Goal: Transaction & Acquisition: Download file/media

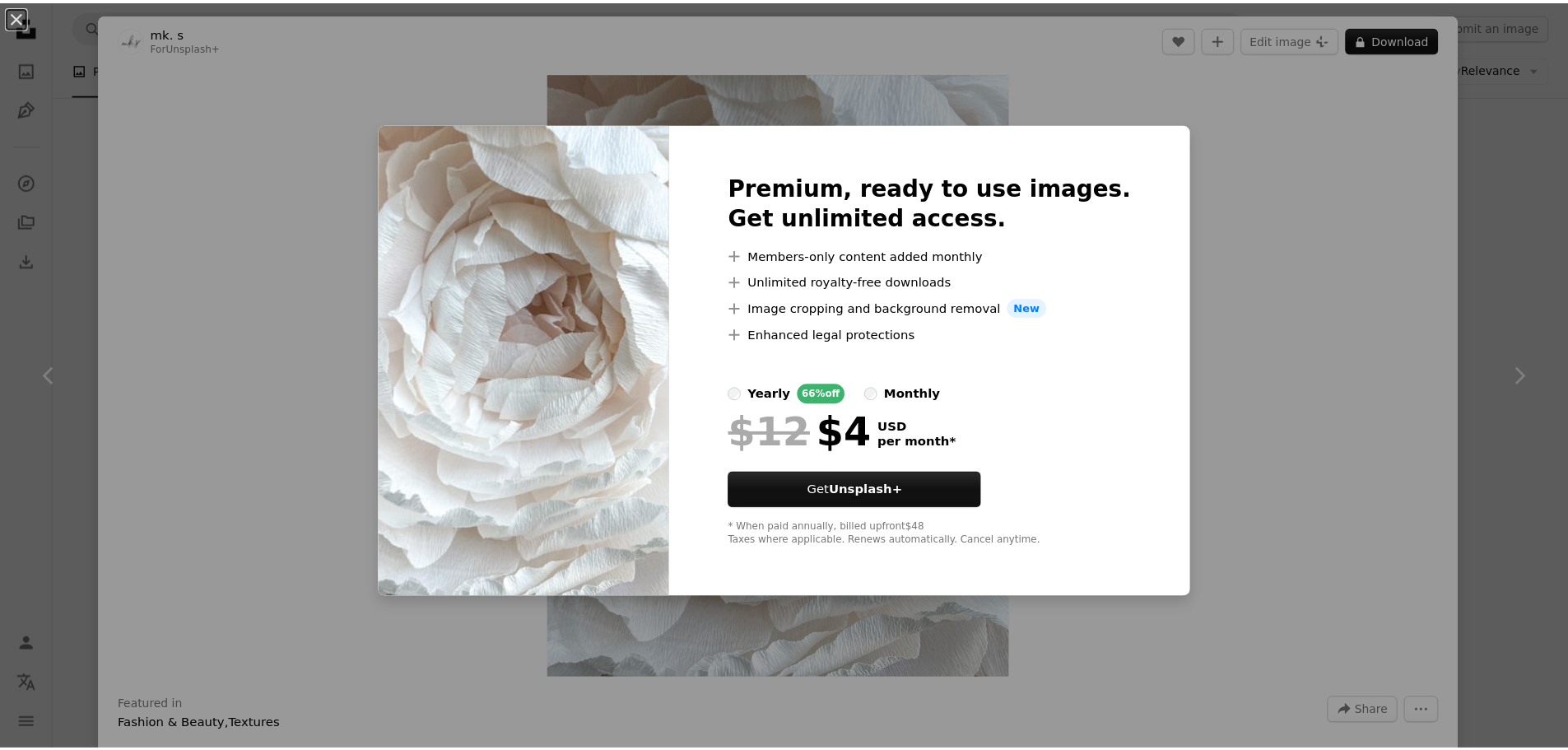
scroll to position [10040, 0]
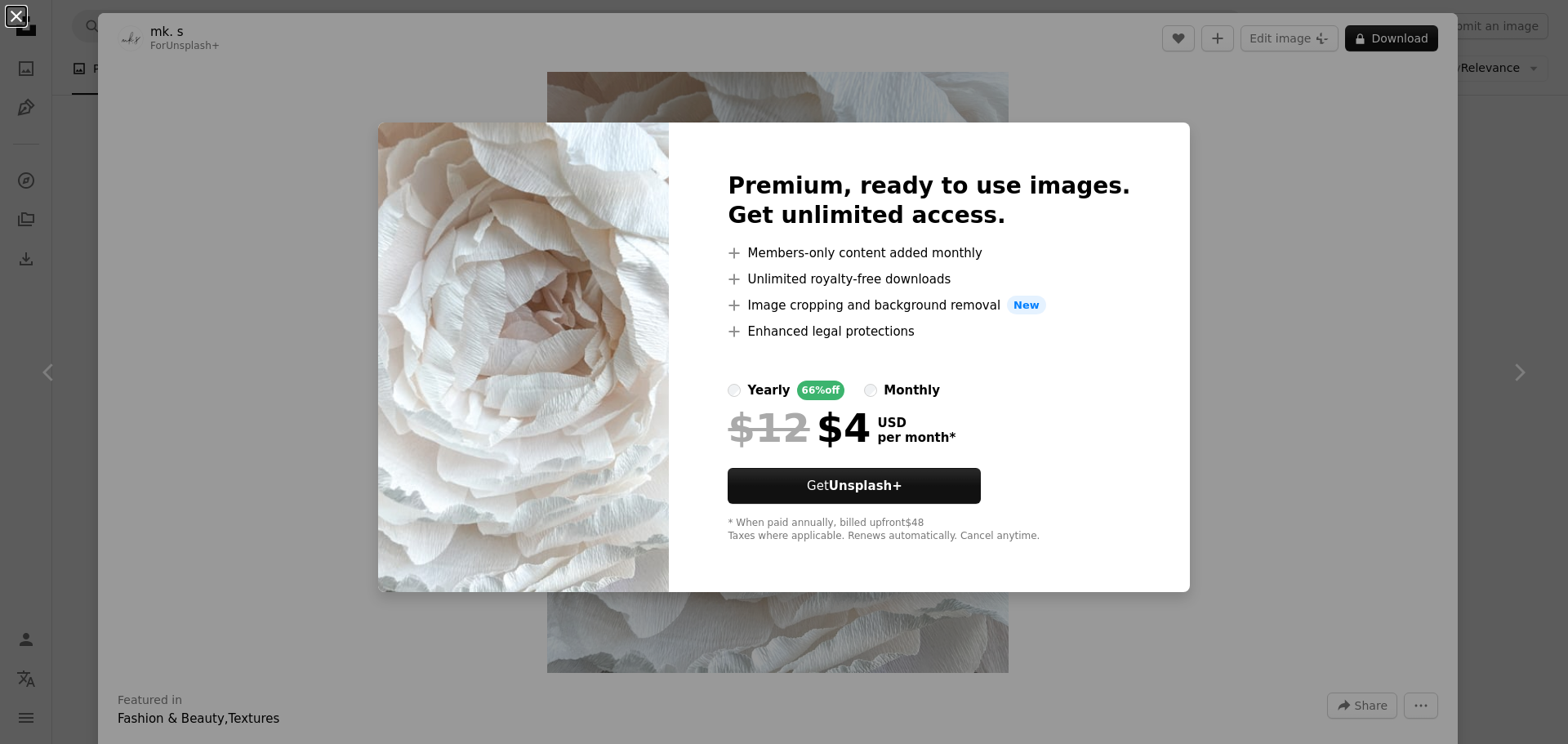
click at [22, 22] on button "An X shape" at bounding box center [16, 16] width 20 height 20
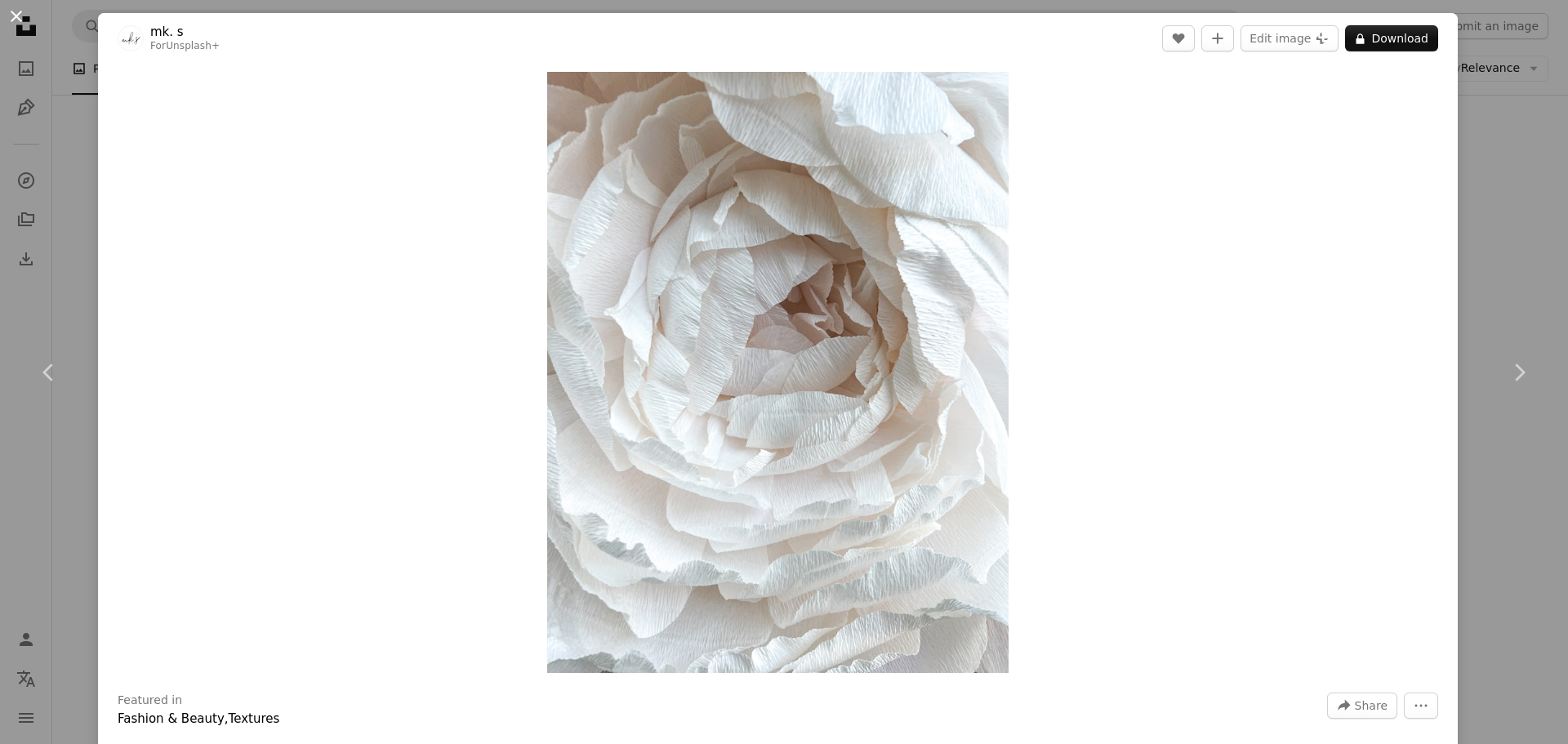
click at [7, 16] on button "An X shape" at bounding box center [16, 16] width 20 height 20
